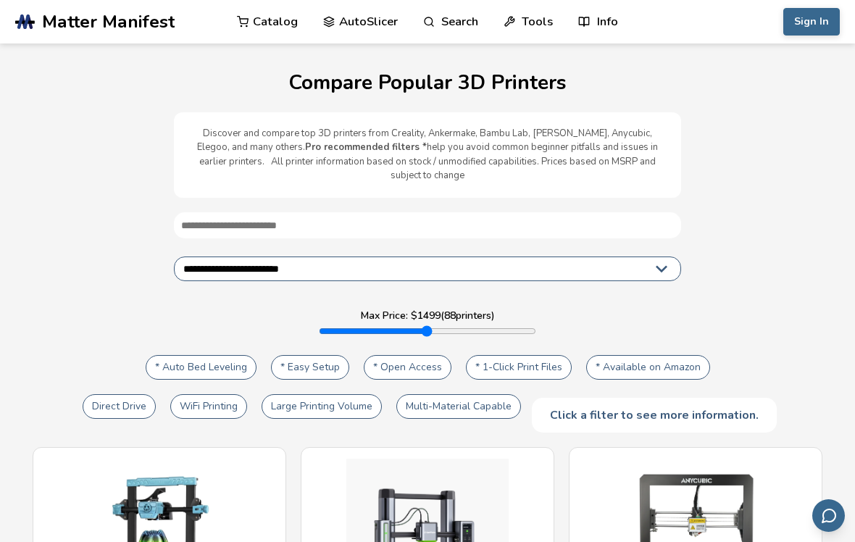
click at [571, 373] on div "* Auto Bed Leveling * Easy Setup * Open Access * 1-Click Print Files * Availabl…" at bounding box center [427, 392] width 826 height 81
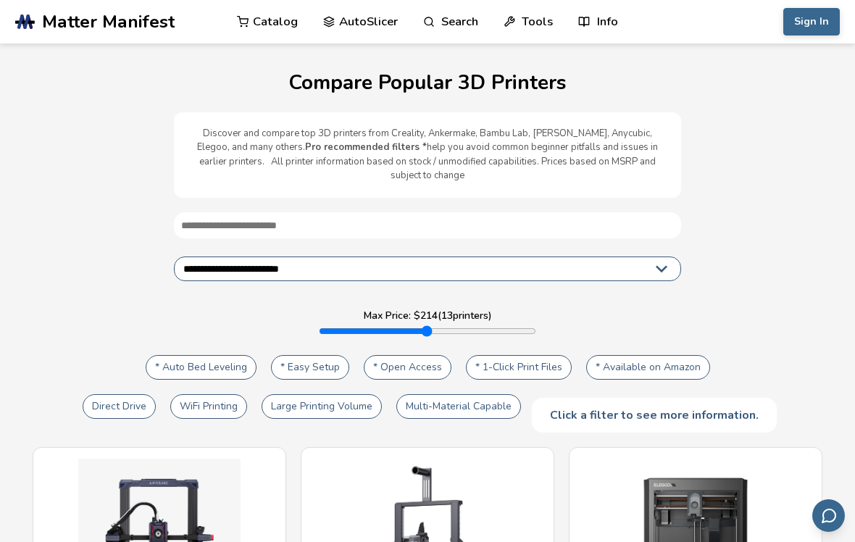
type input "***"
